Goal: Task Accomplishment & Management: Manage account settings

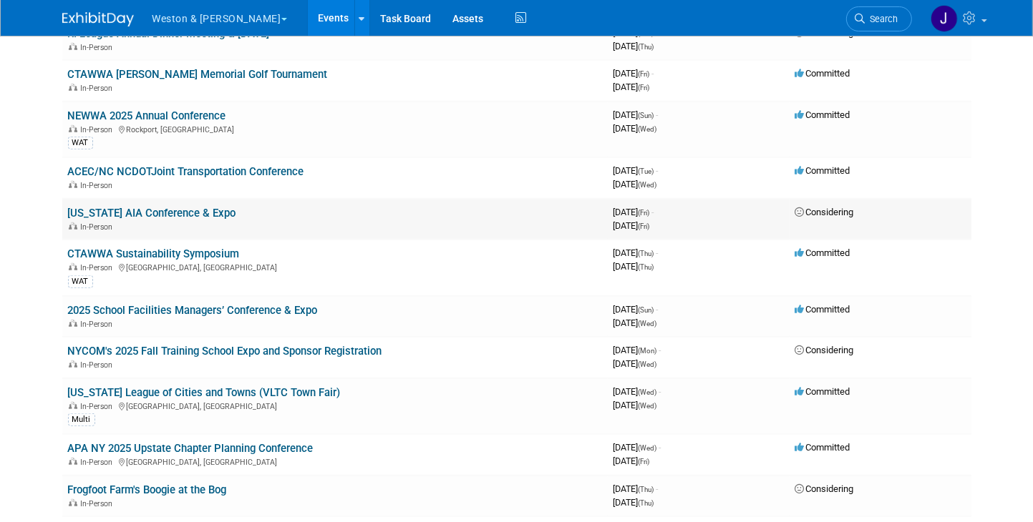
scroll to position [1074, 0]
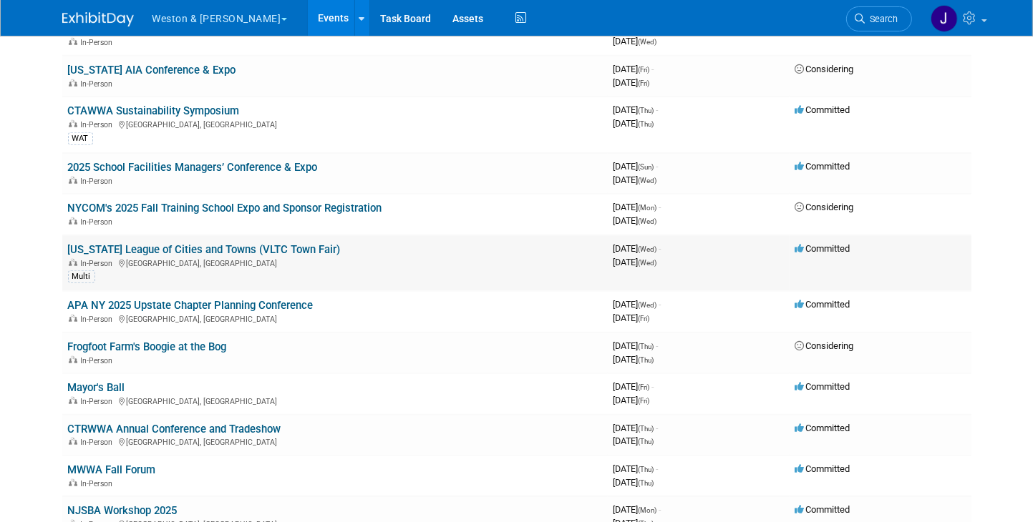
click at [211, 243] on link "[US_STATE] League of Cities and Towns (VLTC Town Fair)" at bounding box center [204, 249] width 273 height 13
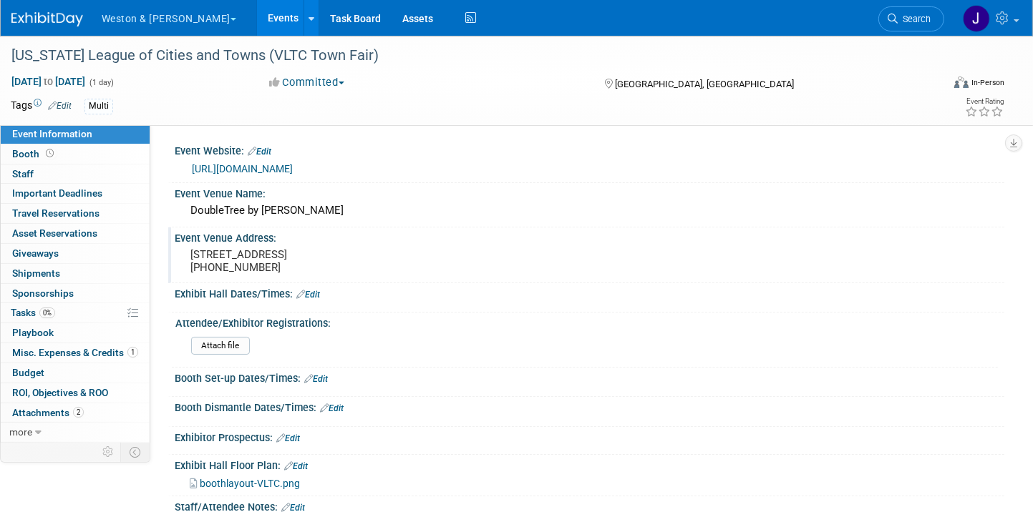
scroll to position [72, 0]
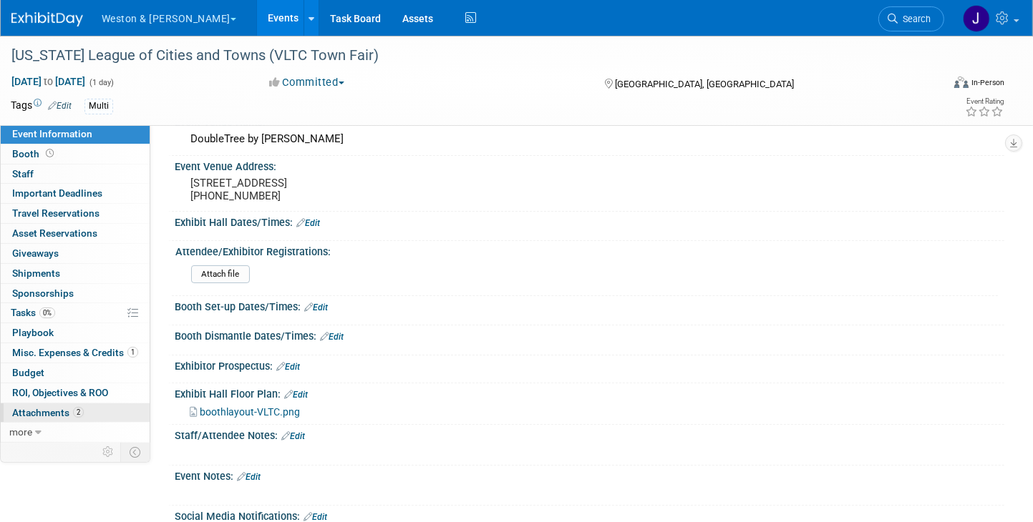
click at [63, 413] on span "Attachments 2" at bounding box center [48, 412] width 72 height 11
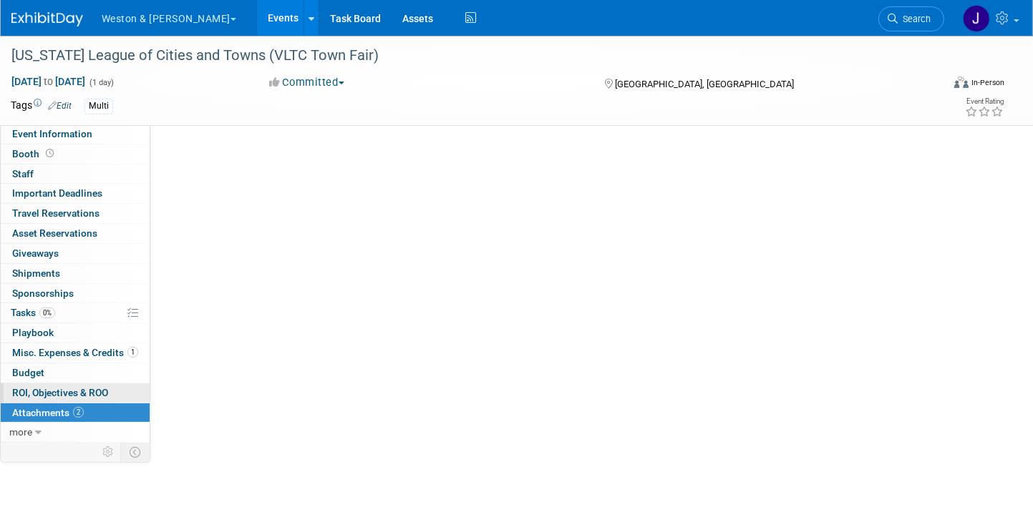
scroll to position [0, 0]
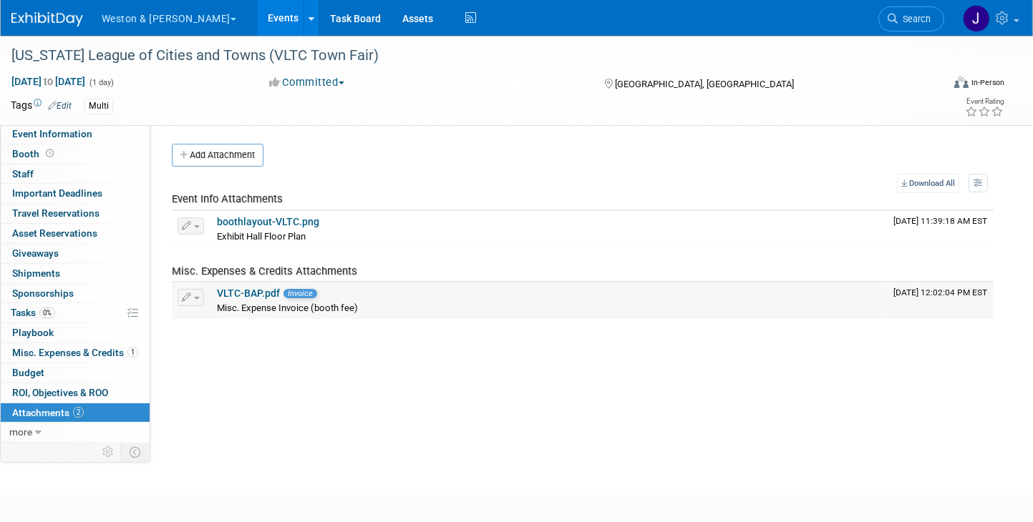
click at [249, 297] on link "VLTC-BAP.pdf" at bounding box center [248, 293] width 63 height 11
click at [88, 349] on span "Misc. Expenses & Credits 1" at bounding box center [75, 352] width 126 height 11
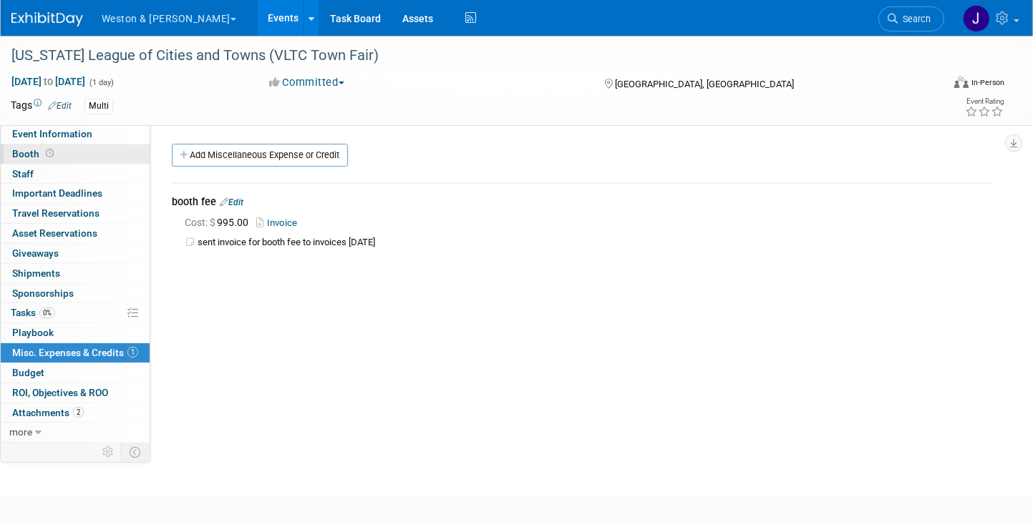
click at [64, 151] on link "Booth" at bounding box center [75, 154] width 149 height 19
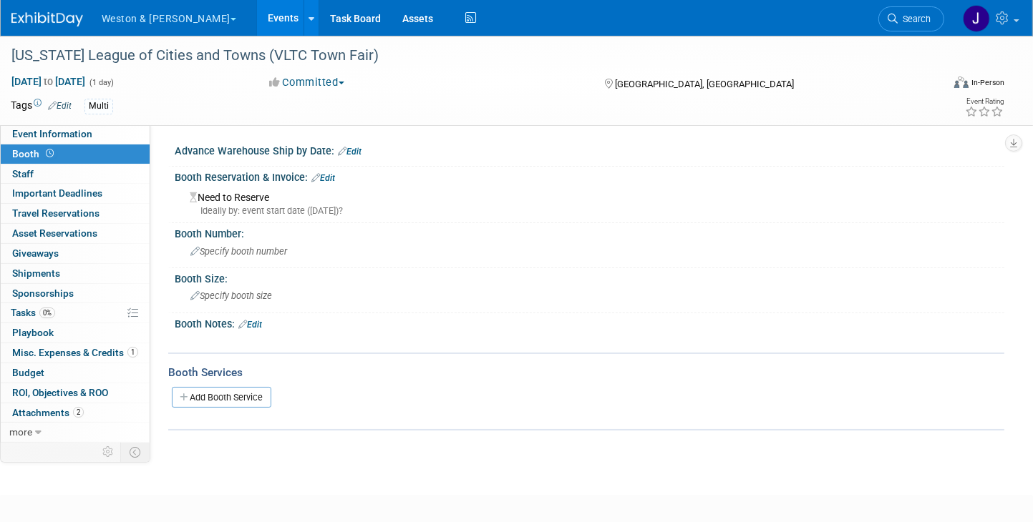
click at [331, 178] on link "Edit" at bounding box center [323, 178] width 24 height 10
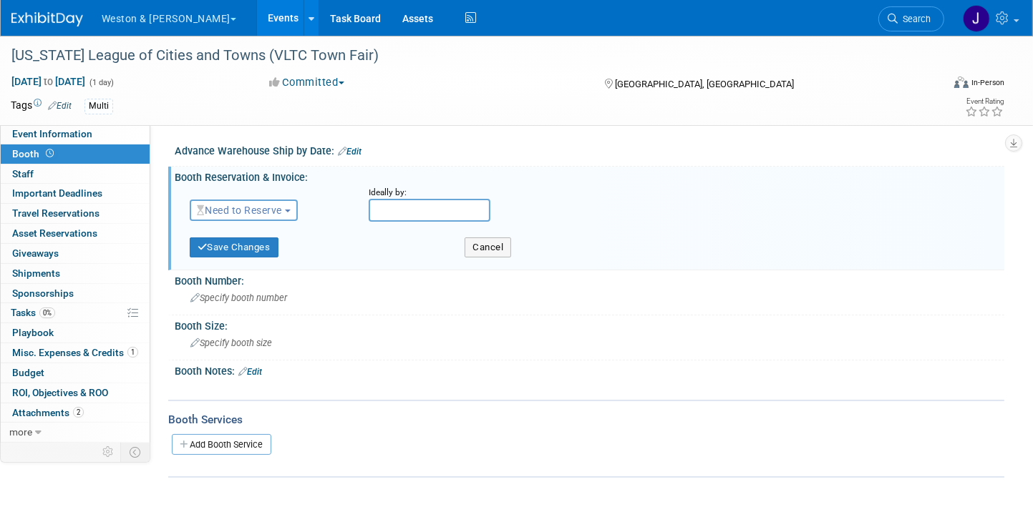
click at [292, 208] on button "Need to Reserve" at bounding box center [244, 210] width 108 height 21
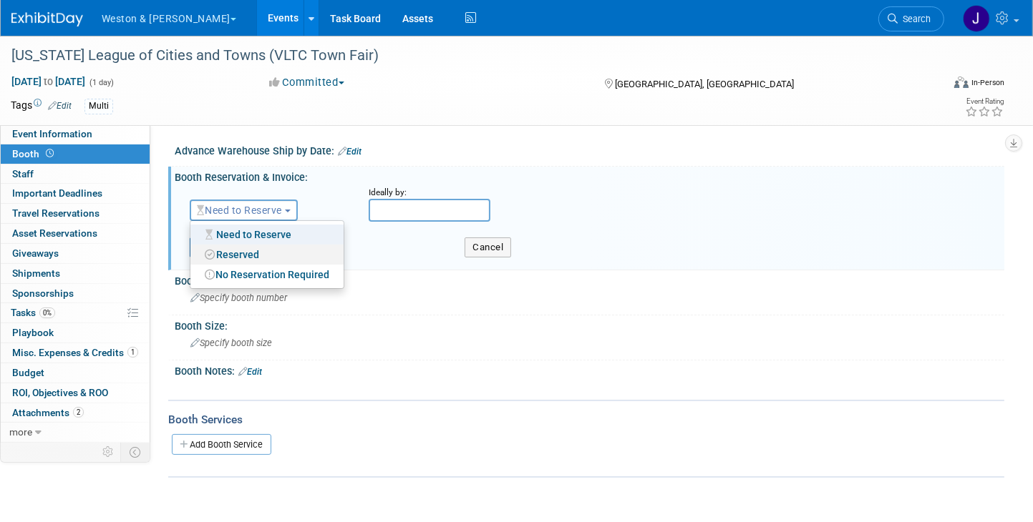
click at [249, 253] on link "Reserved" at bounding box center [266, 255] width 153 height 20
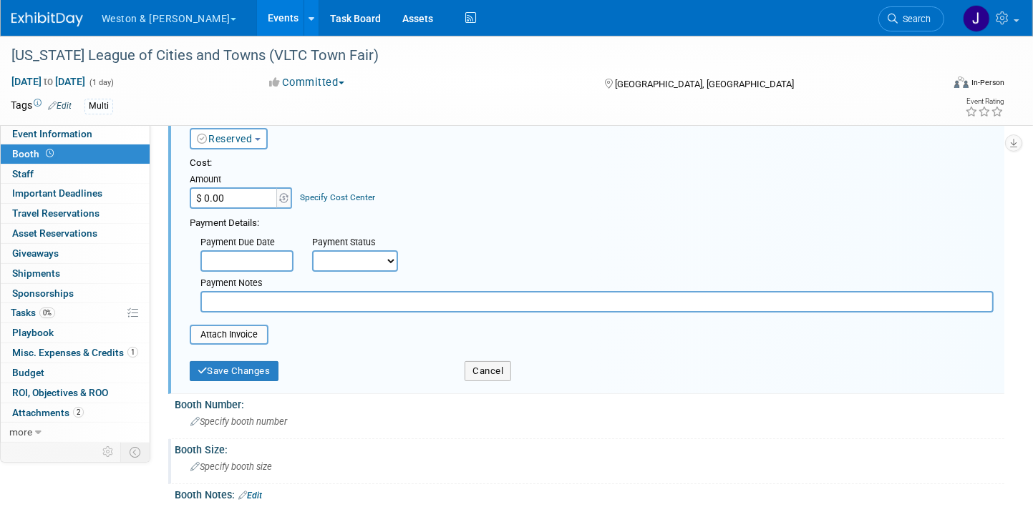
scroll to position [215, 0]
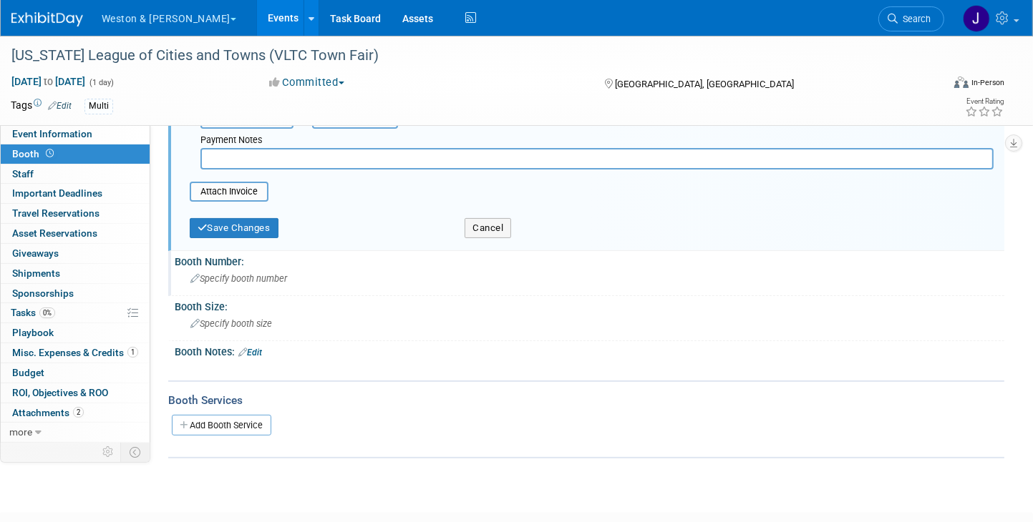
click at [195, 275] on icon at bounding box center [194, 279] width 9 height 9
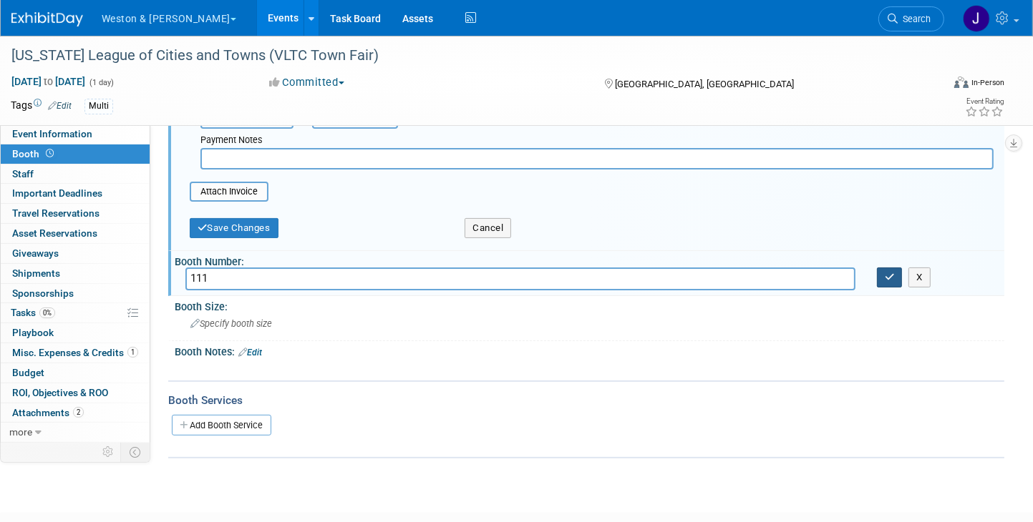
type input "111"
click at [890, 273] on icon "button" at bounding box center [890, 277] width 10 height 9
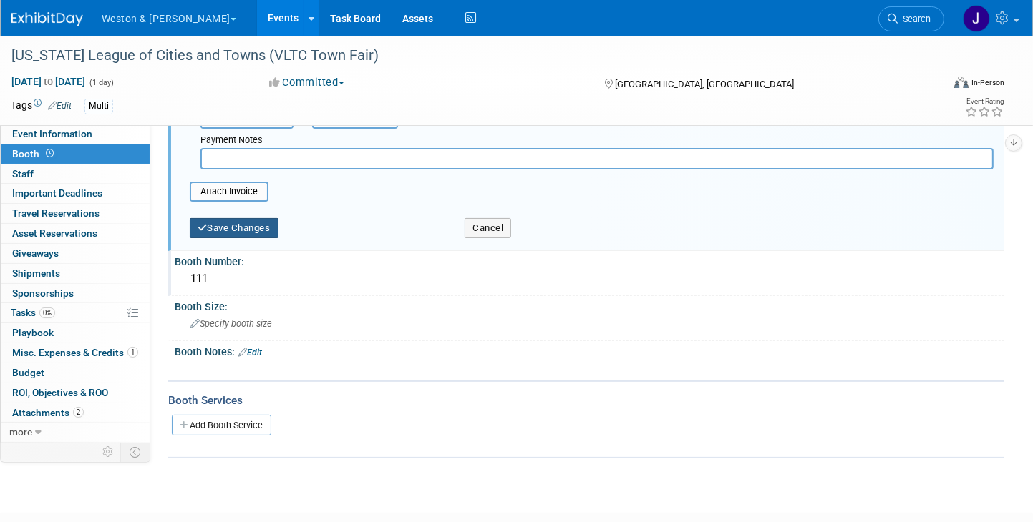
click at [237, 221] on button "Save Changes" at bounding box center [234, 228] width 89 height 20
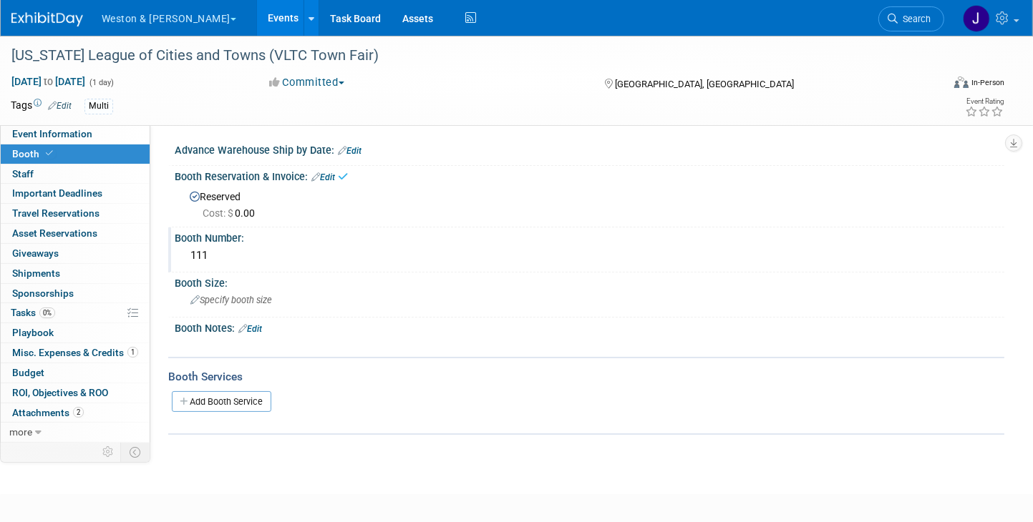
scroll to position [0, 0]
click at [232, 205] on div "Cost: $ 0.00" at bounding box center [592, 213] width 804 height 16
click at [240, 215] on span "Cost: $ 0.00" at bounding box center [232, 213] width 58 height 11
click at [220, 197] on div "Reserved Cost: $ 0.00" at bounding box center [589, 204] width 808 height 34
click at [329, 174] on link "Edit" at bounding box center [323, 178] width 24 height 10
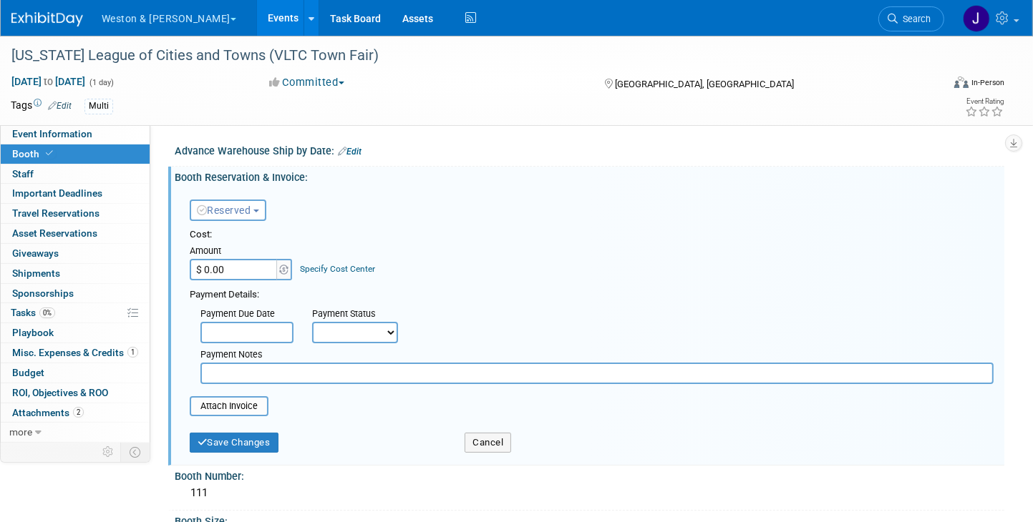
click at [250, 268] on input "$ 0.00" at bounding box center [234, 269] width 89 height 21
type input "$ 995.00"
click at [389, 330] on select "Not Paid Yet Partially Paid Paid in Full" at bounding box center [355, 332] width 86 height 21
select select "1"
click at [312, 322] on select "Not Paid Yet Partially Paid Paid in Full" at bounding box center [355, 332] width 86 height 21
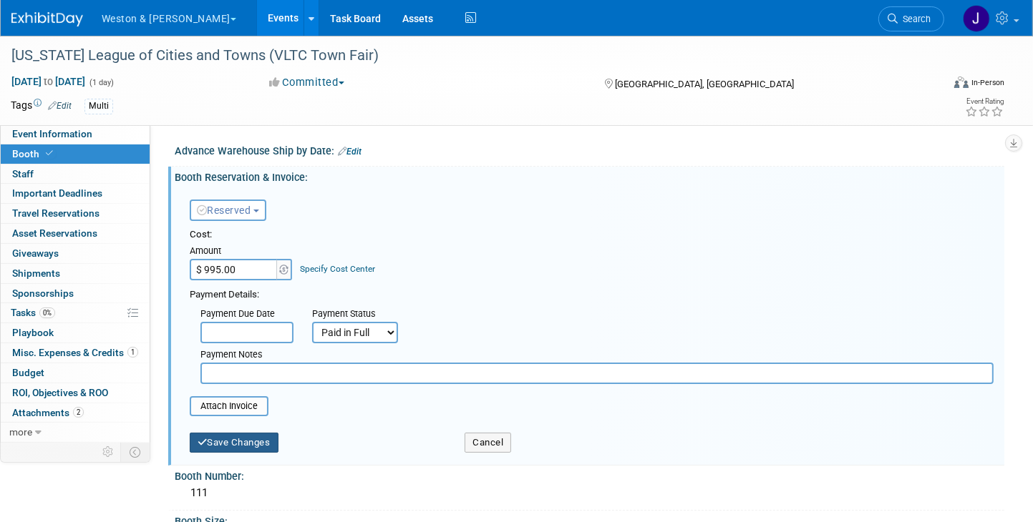
click at [249, 435] on button "Save Changes" at bounding box center [234, 443] width 89 height 20
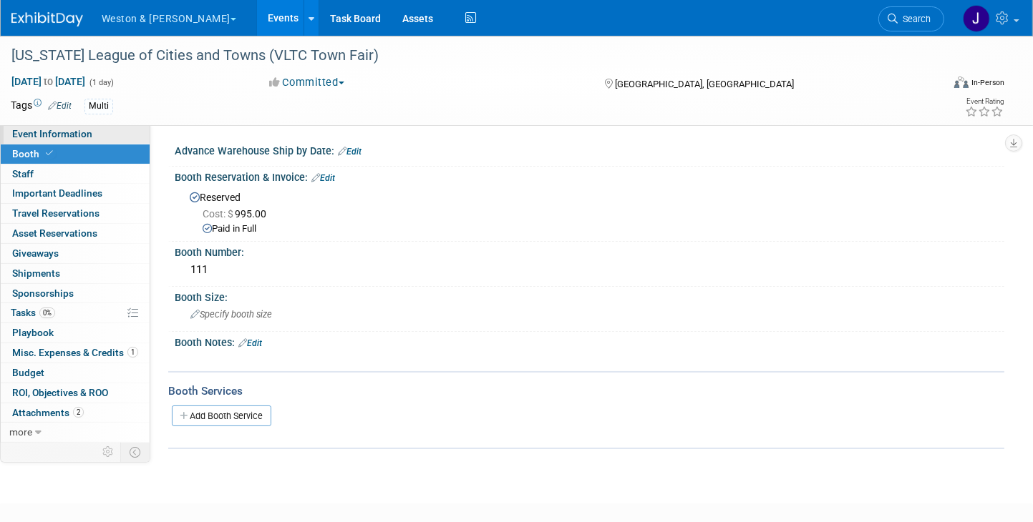
click at [87, 130] on span "Event Information" at bounding box center [52, 133] width 80 height 11
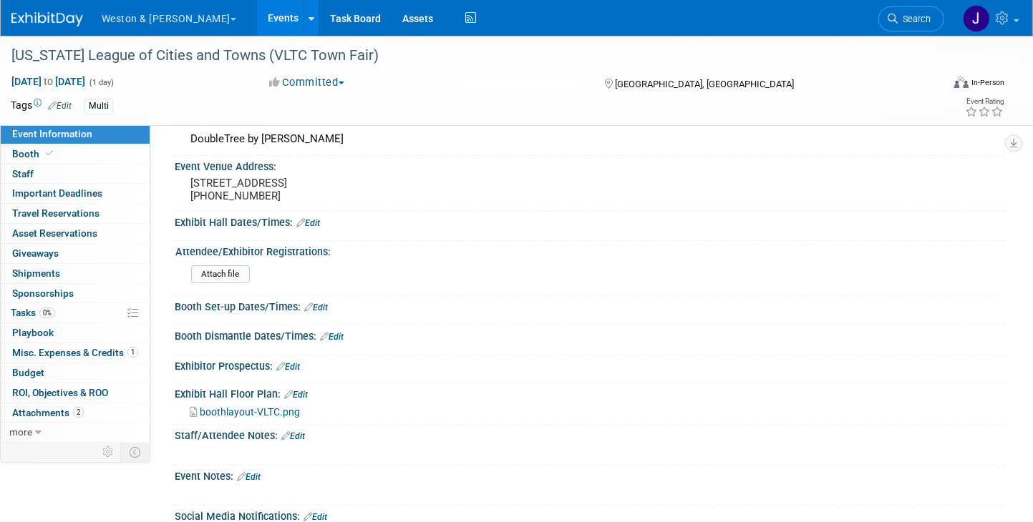
scroll to position [143, 0]
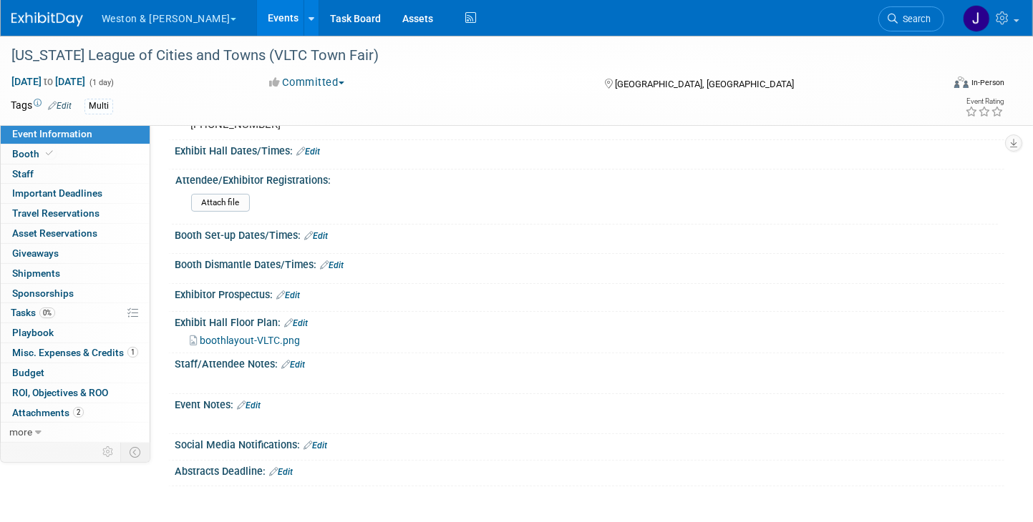
click at [296, 370] on link "Edit" at bounding box center [293, 365] width 24 height 10
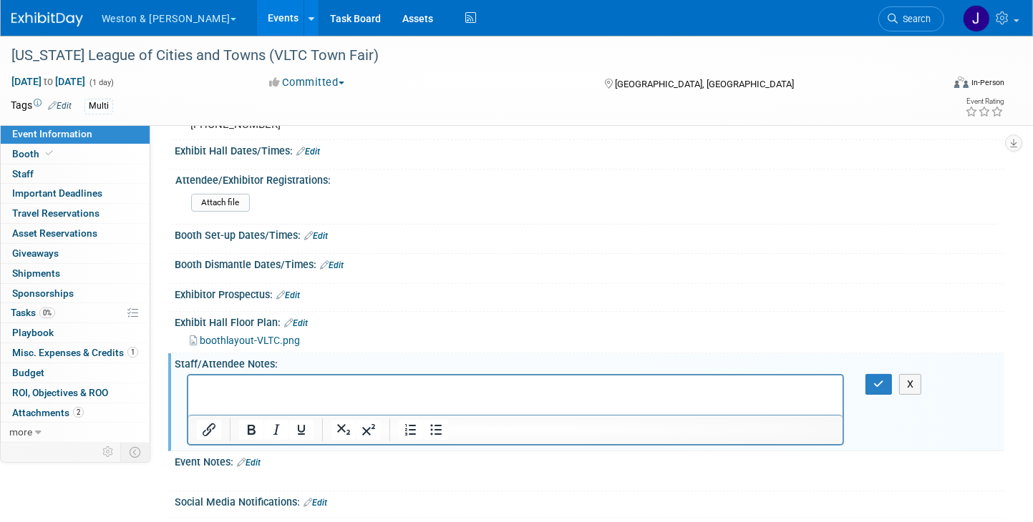
scroll to position [0, 0]
click at [881, 389] on icon "button" at bounding box center [878, 384] width 11 height 10
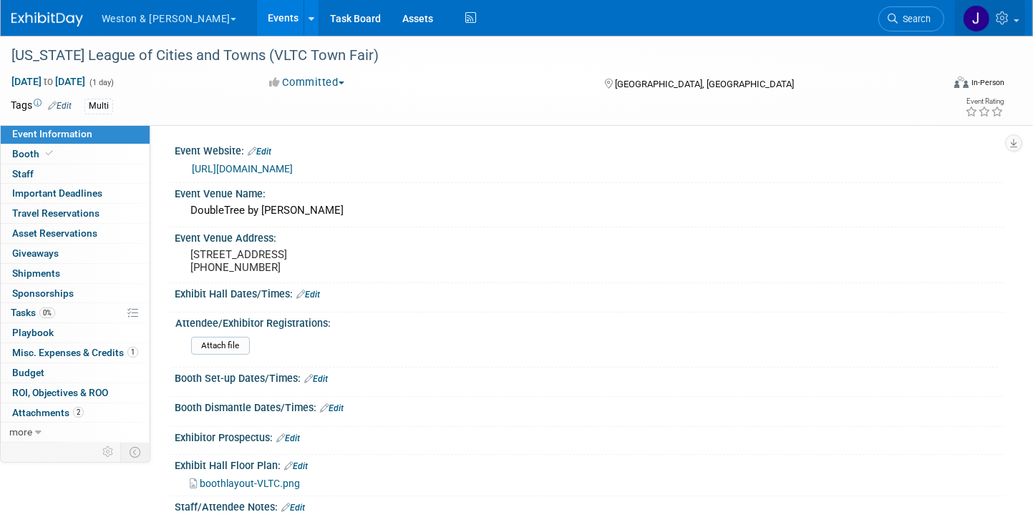
click at [977, 18] on img at bounding box center [976, 18] width 27 height 27
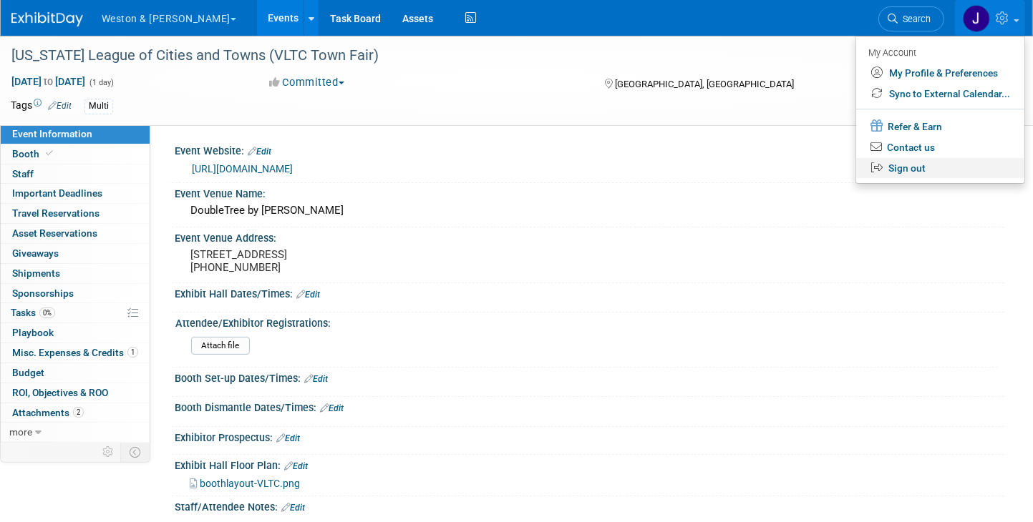
click at [910, 168] on link "Sign out" at bounding box center [940, 168] width 168 height 21
